Goal: Learn about a topic

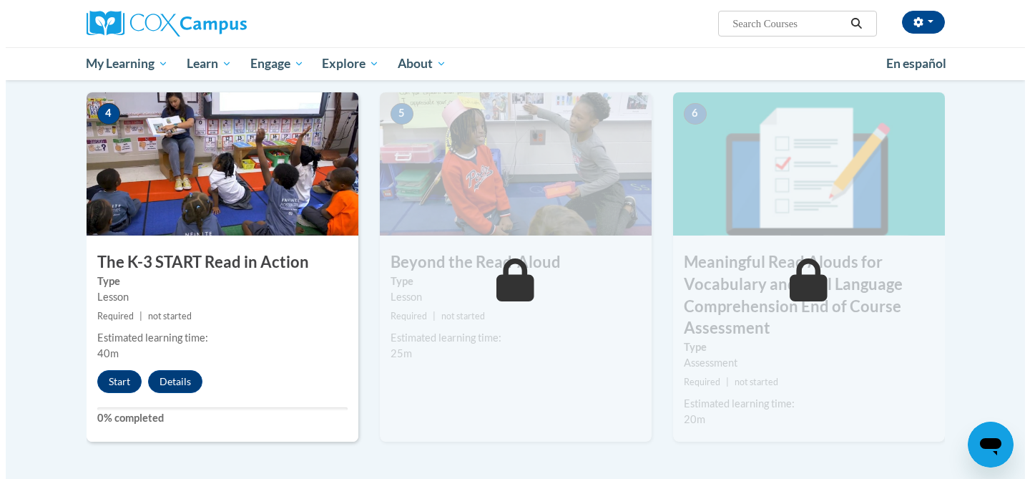
scroll to position [791, 0]
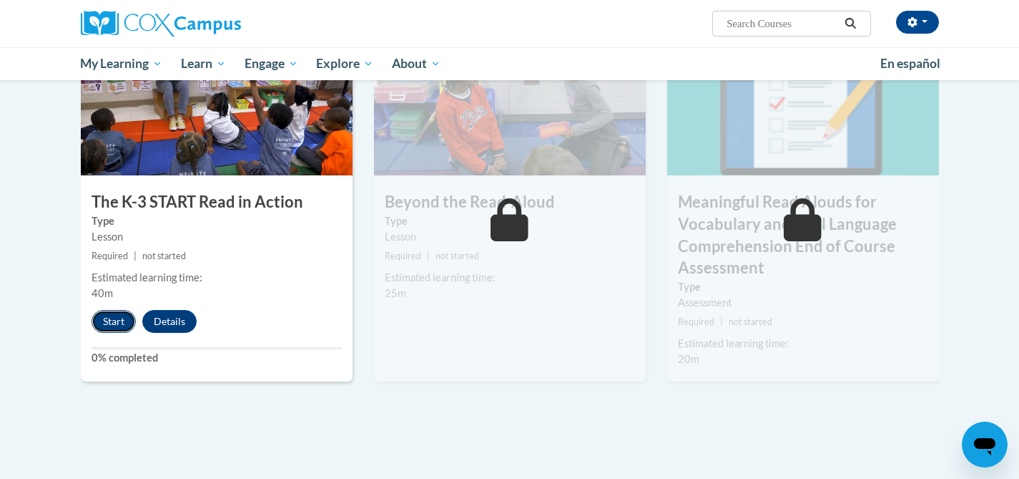
click at [103, 323] on button "Start" at bounding box center [114, 321] width 44 height 23
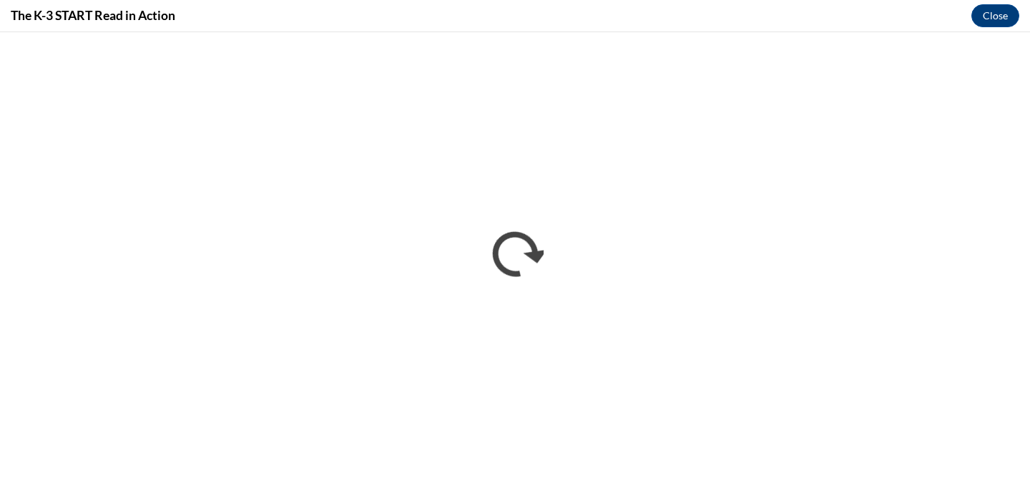
scroll to position [0, 0]
